Goal: Information Seeking & Learning: Learn about a topic

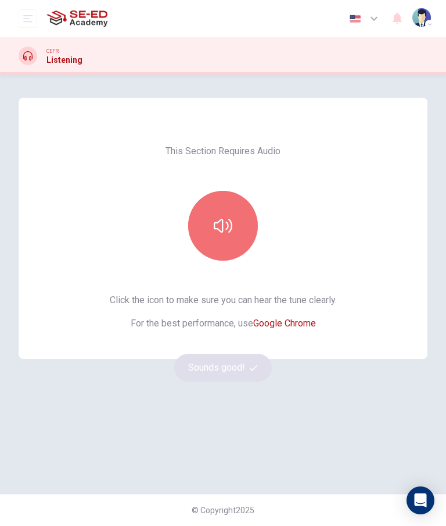
click at [223, 238] on button "button" at bounding box center [223, 226] width 70 height 70
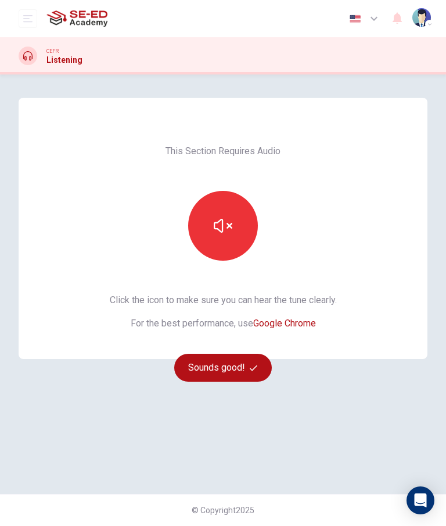
click at [233, 371] on button "Sounds good!" at bounding box center [223, 367] width 98 height 28
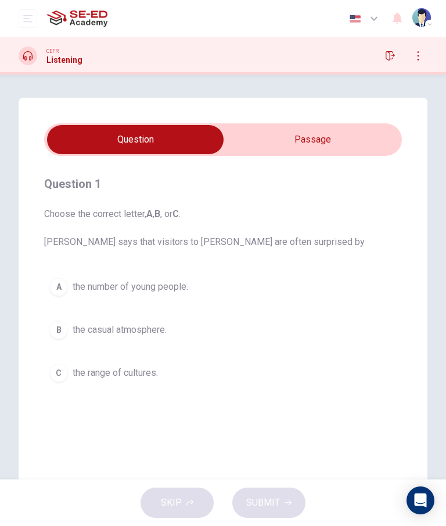
click at [330, 139] on input "checkbox" at bounding box center [135, 139] width 537 height 29
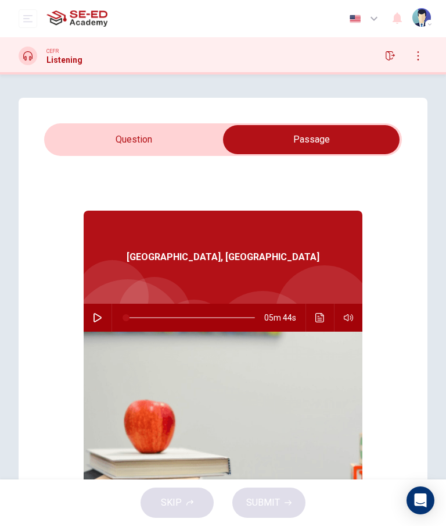
click at [107, 140] on input "checkbox" at bounding box center [311, 139] width 537 height 29
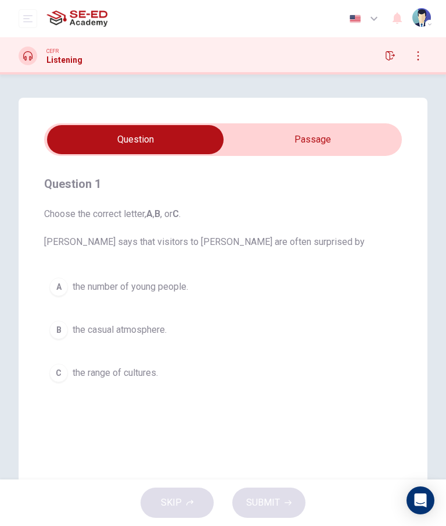
click at [317, 141] on input "checkbox" at bounding box center [135, 139] width 537 height 29
checkbox input "true"
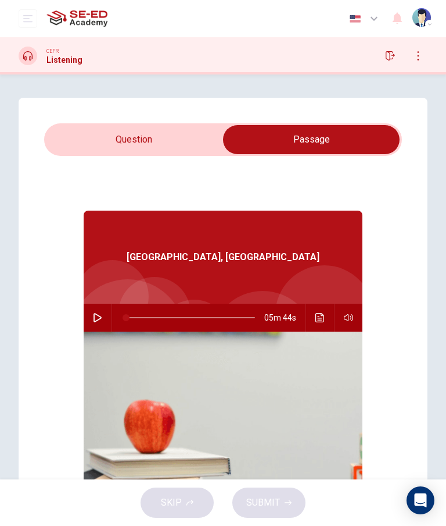
click at [89, 322] on button "button" at bounding box center [97, 317] width 19 height 28
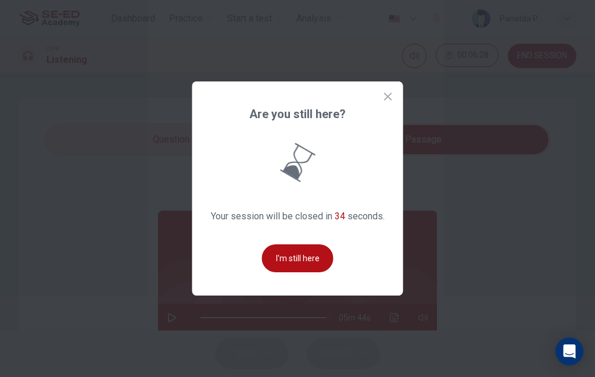
type input "0"
click at [309, 272] on button "I'm still here" at bounding box center [298, 258] width 72 height 28
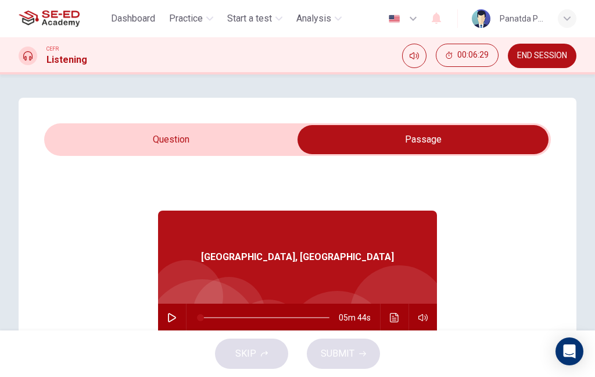
scroll to position [1, 0]
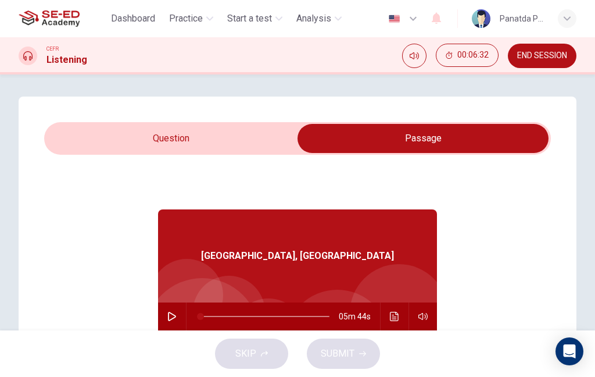
click at [195, 140] on input "checkbox" at bounding box center [423, 138] width 760 height 29
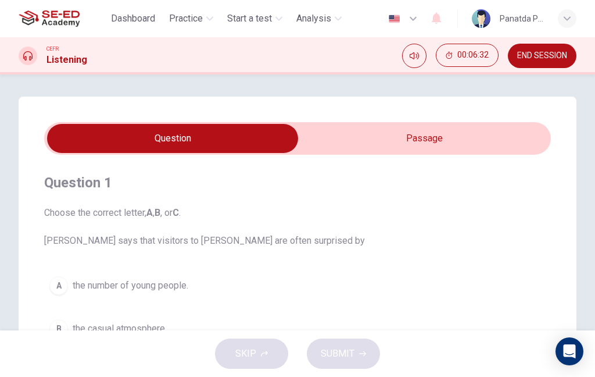
click at [195, 140] on input "checkbox" at bounding box center [172, 138] width 760 height 29
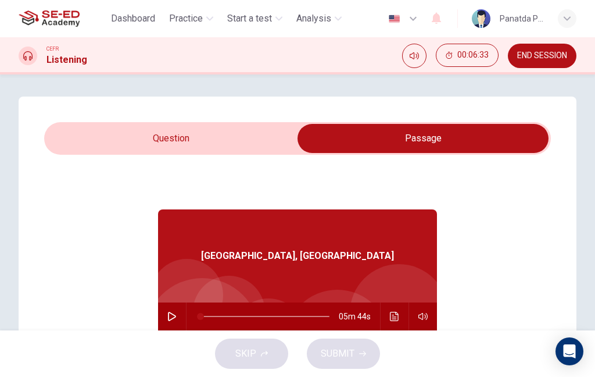
click at [205, 146] on input "checkbox" at bounding box center [423, 138] width 760 height 29
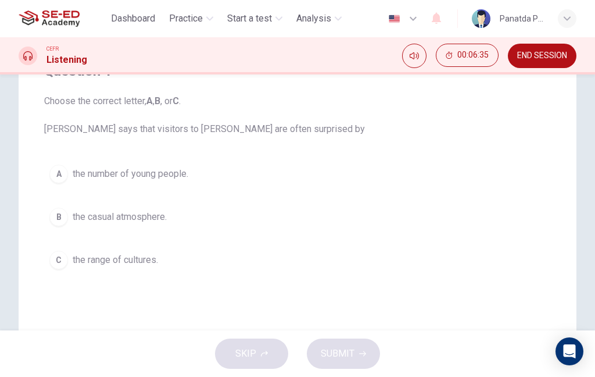
scroll to position [111, 0]
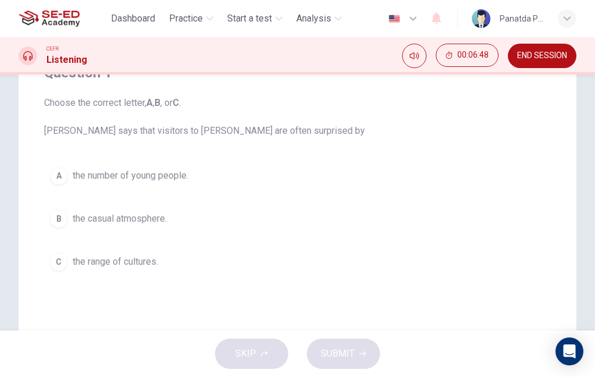
click at [176, 180] on span "the number of young people." at bounding box center [131, 176] width 116 height 14
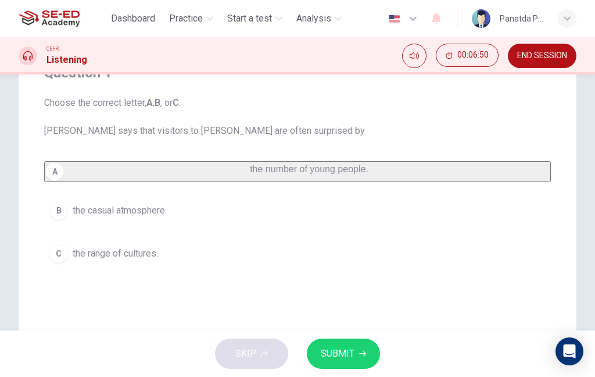
click at [338, 351] on span "SUBMIT" at bounding box center [338, 353] width 34 height 16
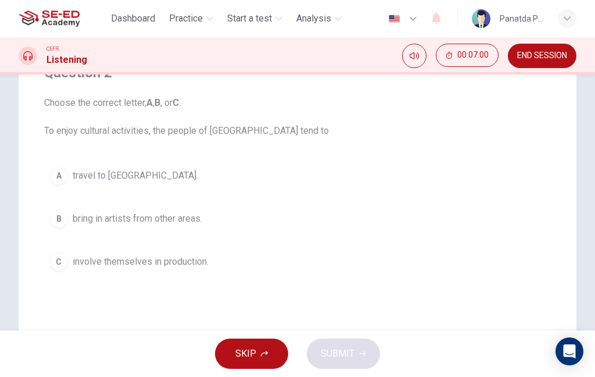
click at [201, 265] on span "involve themselves in production." at bounding box center [141, 262] width 136 height 14
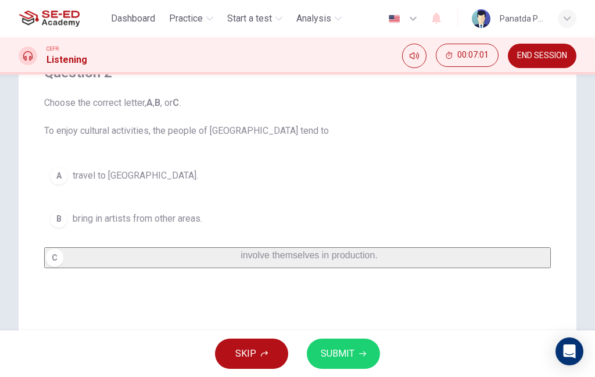
click at [344, 359] on span "SUBMIT" at bounding box center [338, 353] width 34 height 16
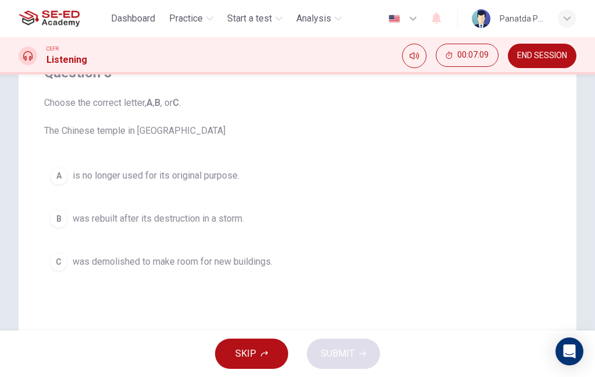
click at [260, 218] on button "B was rebuilt after its destruction in a storm." at bounding box center [297, 218] width 507 height 29
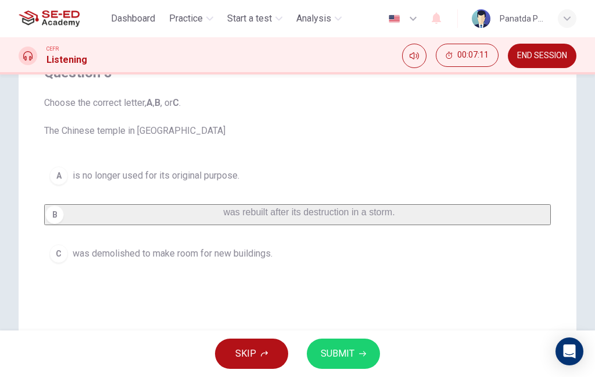
click at [343, 349] on span "SUBMIT" at bounding box center [338, 353] width 34 height 16
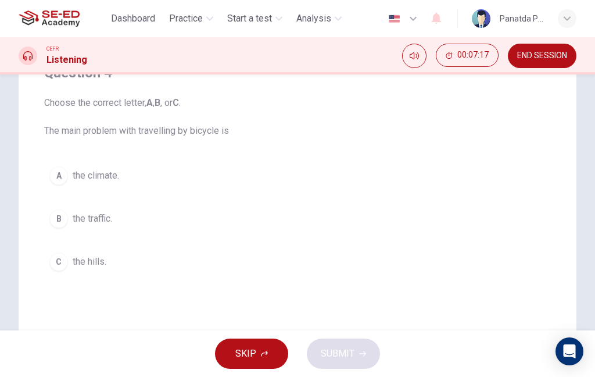
click at [282, 180] on button "A the climate." at bounding box center [297, 175] width 507 height 29
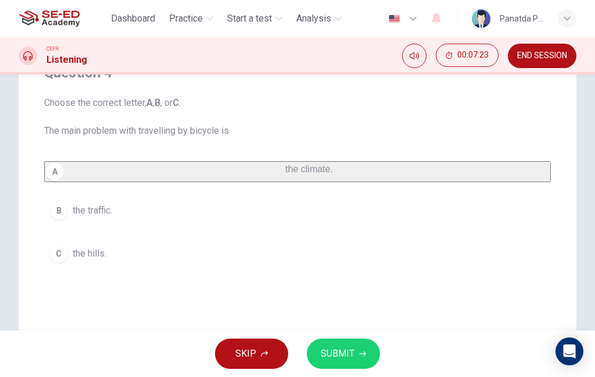
click at [347, 352] on span "SUBMIT" at bounding box center [338, 353] width 34 height 16
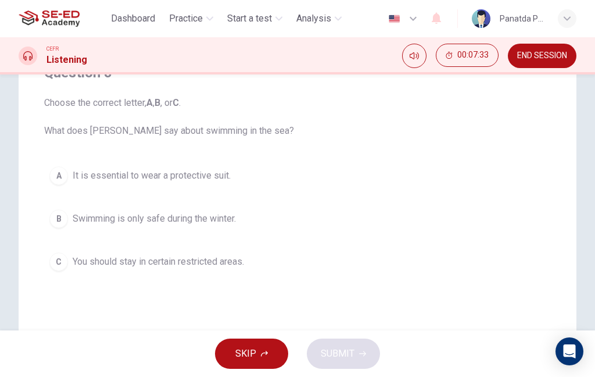
click at [234, 186] on button "A It is essential to wear a protective suit." at bounding box center [297, 175] width 507 height 29
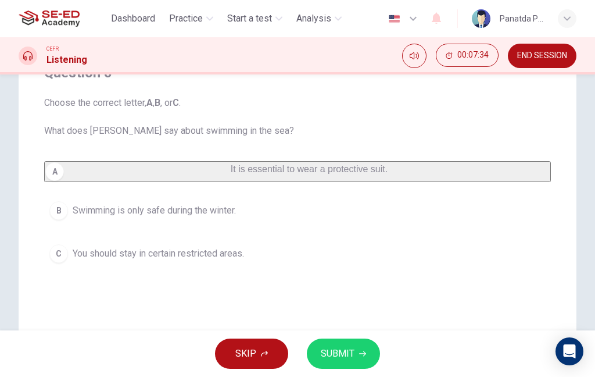
click at [234, 182] on button "A It is essential to wear a protective suit." at bounding box center [297, 171] width 507 height 21
click at [296, 225] on button "B Swimming is only safe during the winter." at bounding box center [297, 210] width 507 height 29
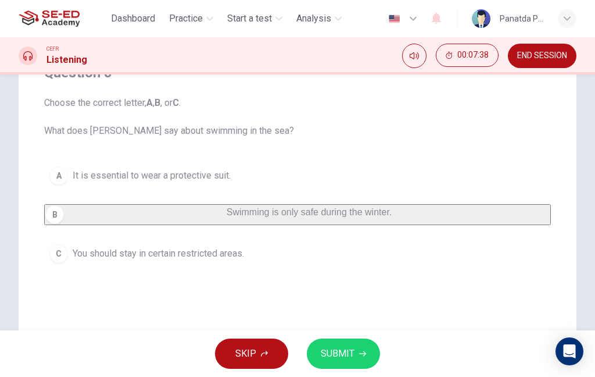
click at [345, 350] on span "SUBMIT" at bounding box center [338, 353] width 34 height 16
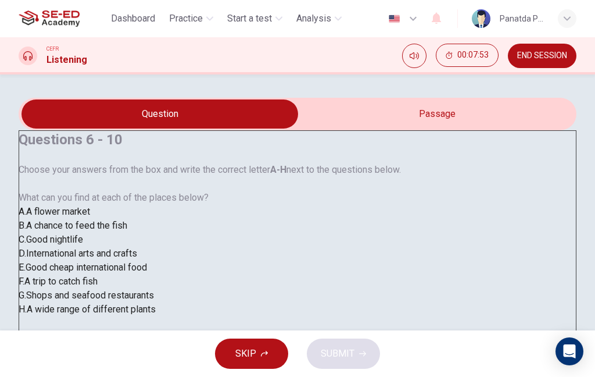
scroll to position [0, 0]
click at [413, 128] on input "checkbox" at bounding box center [159, 113] width 837 height 29
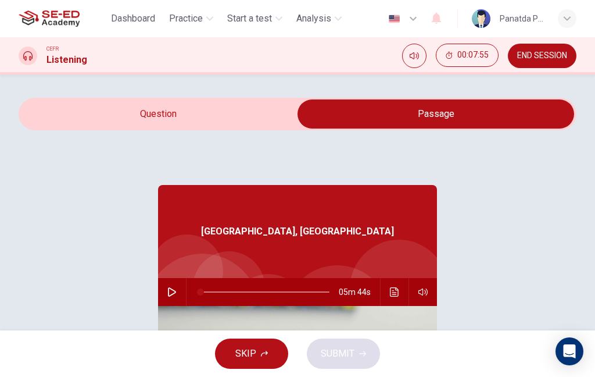
click at [209, 128] on input "checkbox" at bounding box center [435, 113] width 837 height 29
checkbox input "false"
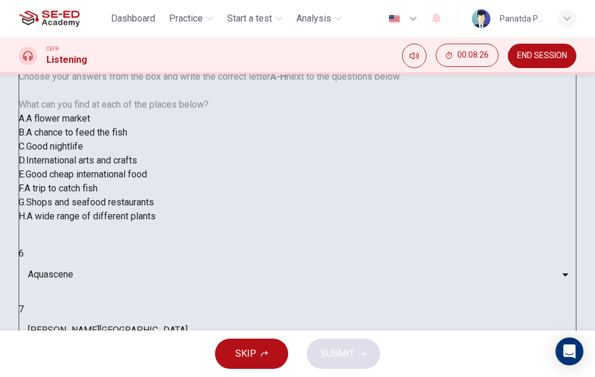
scroll to position [91, 0]
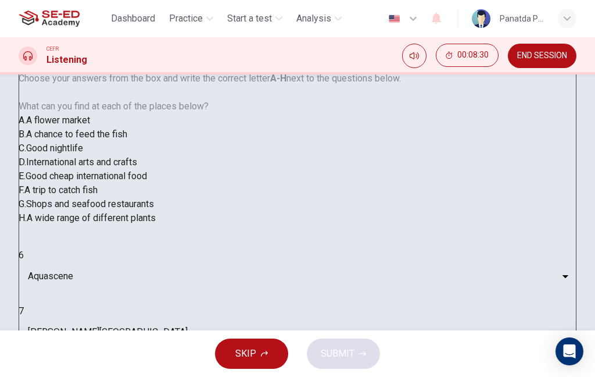
click at [132, 293] on body "This site uses cookies, as explained in our Privacy Policy . If you agree to th…" at bounding box center [297, 188] width 595 height 377
click at [131, 296] on body "This site uses cookies, as explained in our Privacy Policy . If you agree to th…" at bounding box center [297, 188] width 595 height 377
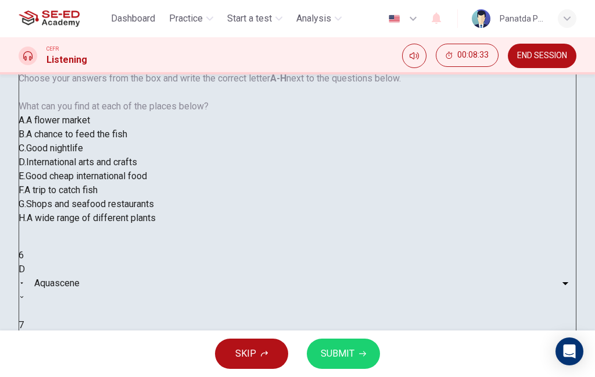
type input "B"
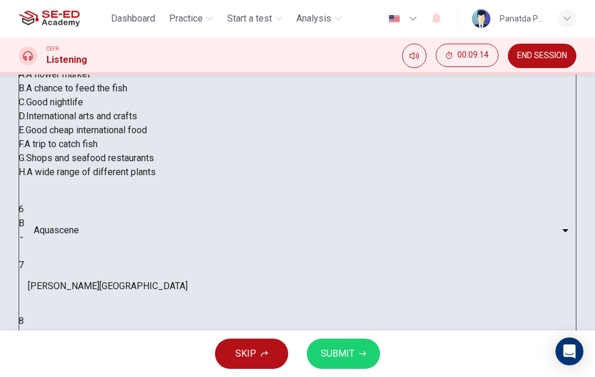
scroll to position [128, 0]
click at [125, 312] on body "This site uses cookies, as explained in our Privacy Policy . If you agree to th…" at bounding box center [297, 188] width 595 height 377
type input "D"
click at [127, 278] on body "This site uses cookies, as explained in our Privacy Policy . If you agree to th…" at bounding box center [297, 188] width 595 height 377
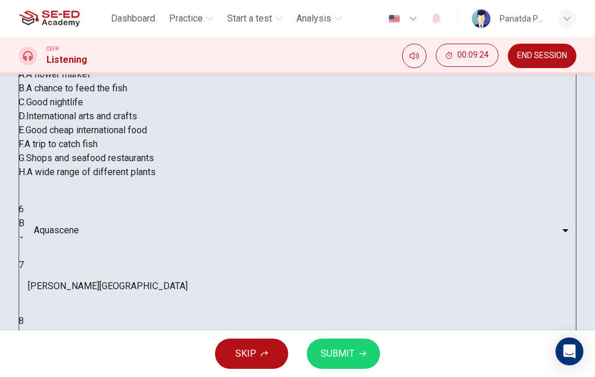
type input "E"
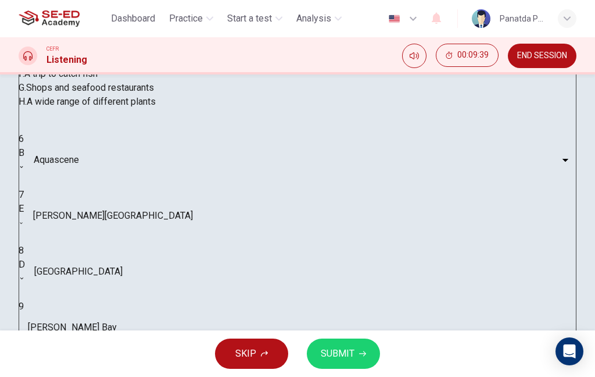
scroll to position [209, 0]
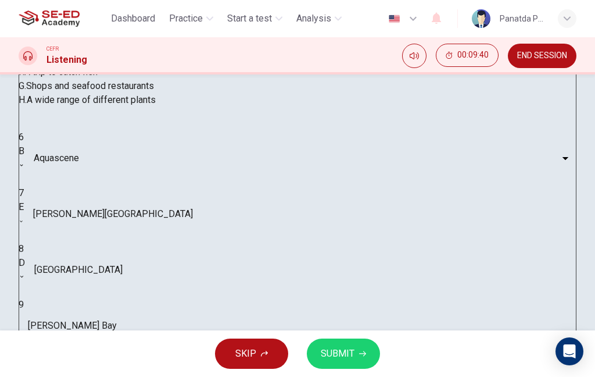
click at [133, 263] on body "This site uses cookies, as explained in our Privacy Policy . If you agree to th…" at bounding box center [297, 188] width 595 height 377
type input "H"
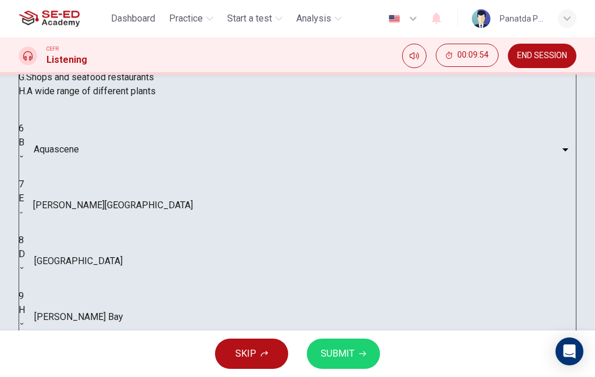
scroll to position [219, 0]
click at [130, 282] on body "This site uses cookies, as explained in our Privacy Policy . If you agree to th…" at bounding box center [297, 188] width 595 height 377
click at [130, 377] on li "A" at bounding box center [297, 384] width 595 height 14
type input "A"
click at [356, 350] on button "SUBMIT" at bounding box center [343, 353] width 73 height 30
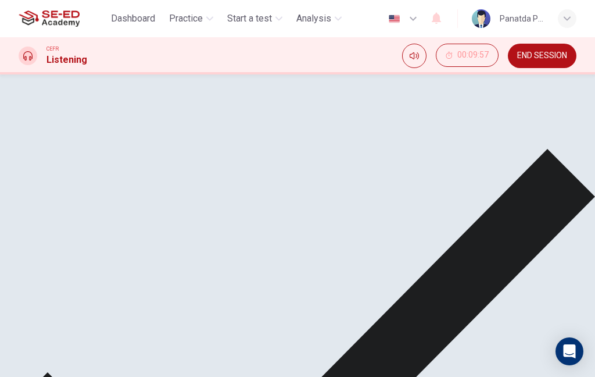
scroll to position [127, 0]
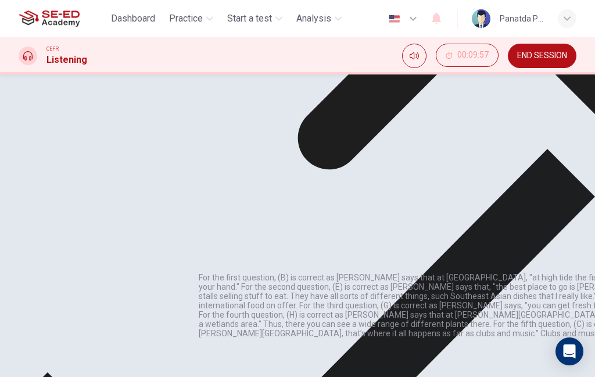
click at [244, 273] on p "For the first question, (B) is correct as [PERSON_NAME] says that at [GEOGRAPHI…" at bounding box center [496, 305] width 595 height 65
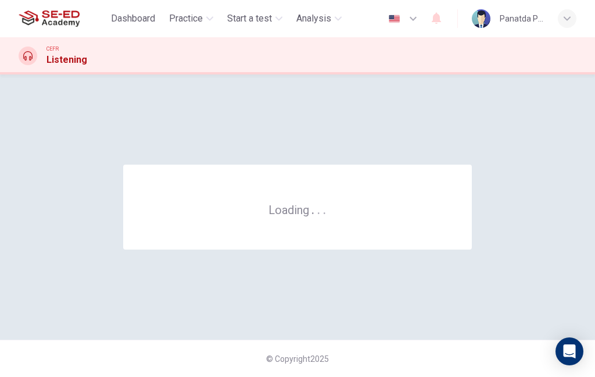
scroll to position [0, 0]
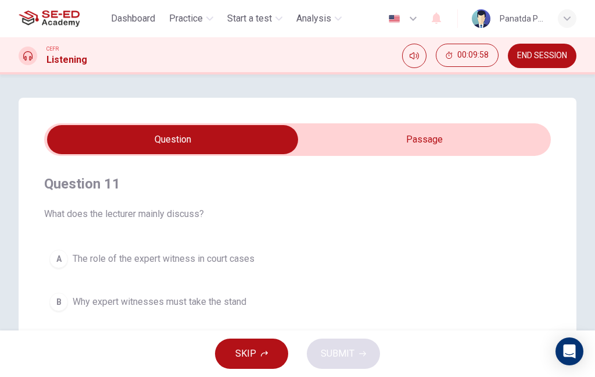
click at [435, 140] on input "checkbox" at bounding box center [172, 139] width 760 height 29
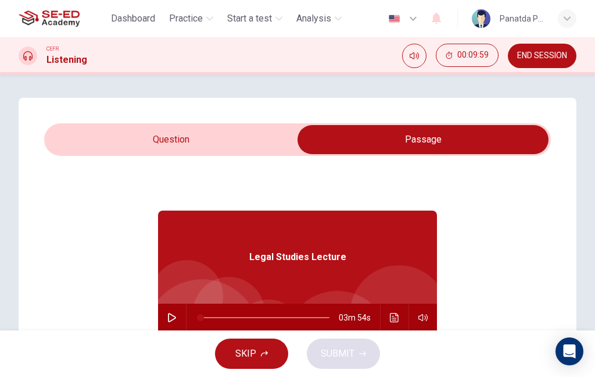
click at [206, 144] on input "checkbox" at bounding box center [423, 139] width 760 height 29
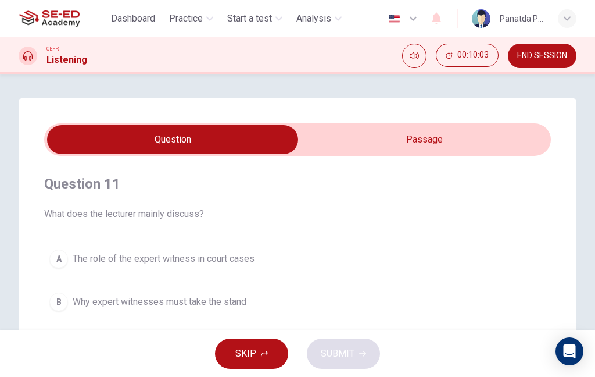
click at [430, 141] on input "checkbox" at bounding box center [172, 139] width 760 height 29
checkbox input "true"
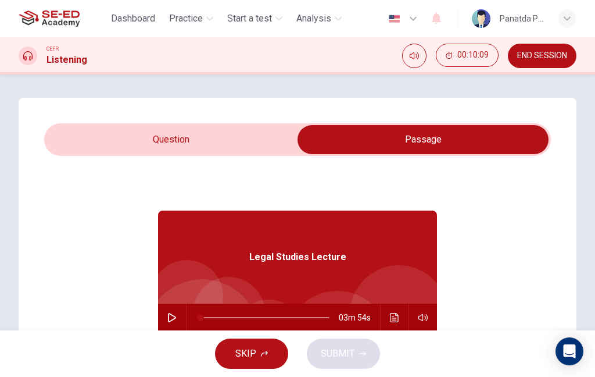
click at [181, 319] on button "button" at bounding box center [172, 317] width 19 height 28
type input "80"
click at [446, 55] on span "END SESSION" at bounding box center [542, 55] width 50 height 9
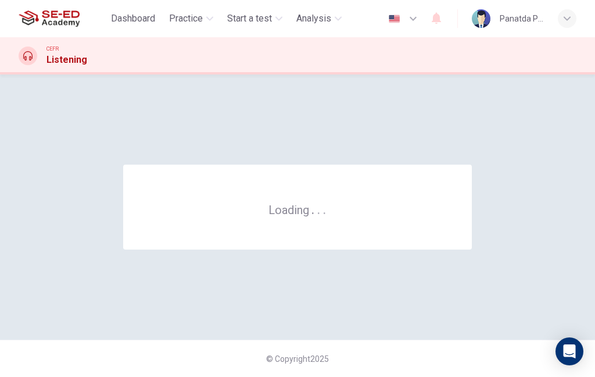
click at [320, 189] on div "Loading . . ." at bounding box center [297, 207] width 349 height 85
